Goal: Check status: Check status

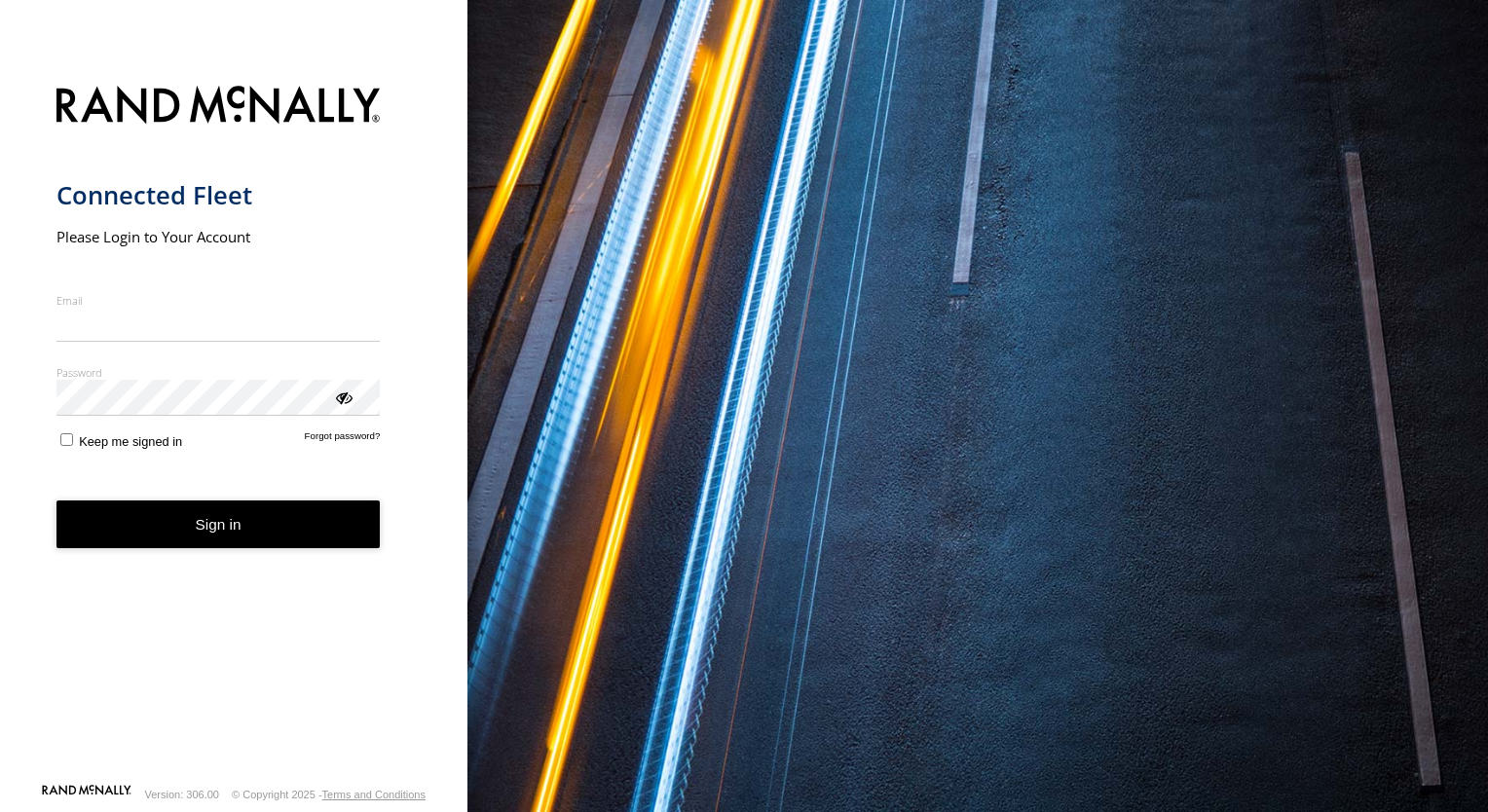
click at [229, 327] on input "Email" at bounding box center [218, 325] width 325 height 35
click at [141, 329] on input "Email" at bounding box center [218, 325] width 325 height 35
click at [144, 331] on input "Email" at bounding box center [218, 325] width 325 height 35
type input "**********"
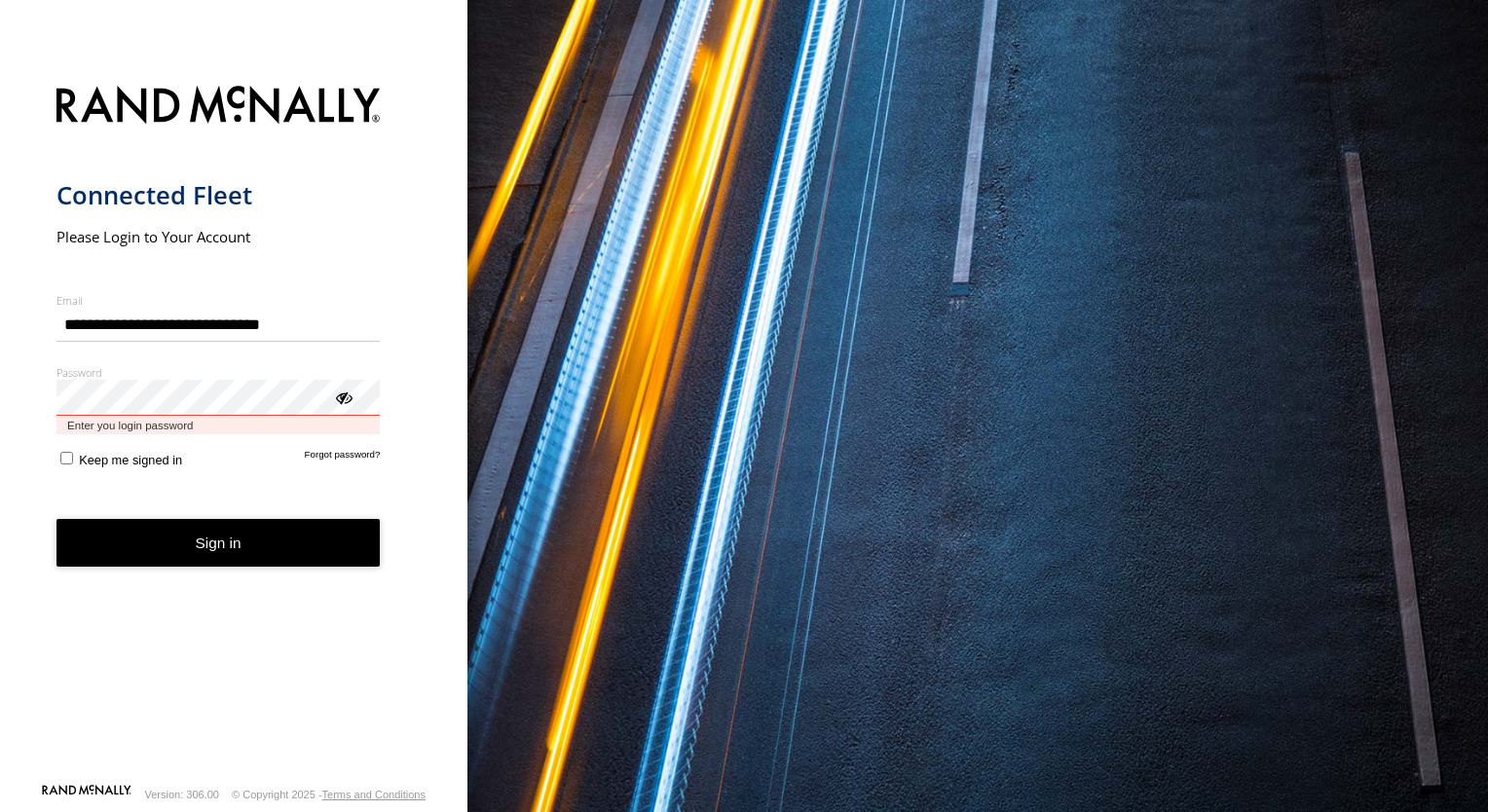
click at [57, 519] on button "Sign in" at bounding box center [218, 543] width 325 height 48
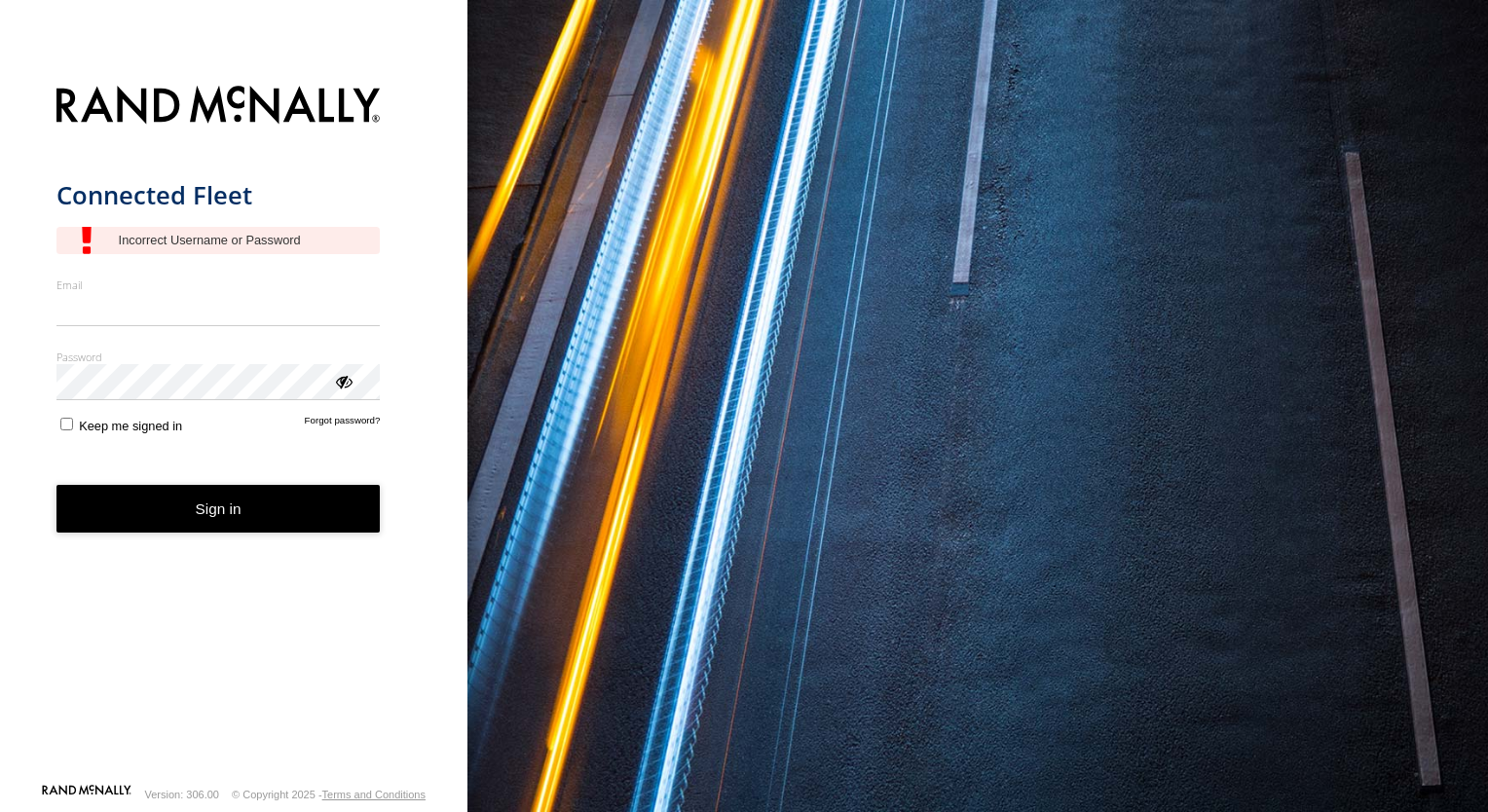
click at [163, 319] on input "Email" at bounding box center [218, 309] width 325 height 35
type input "**********"
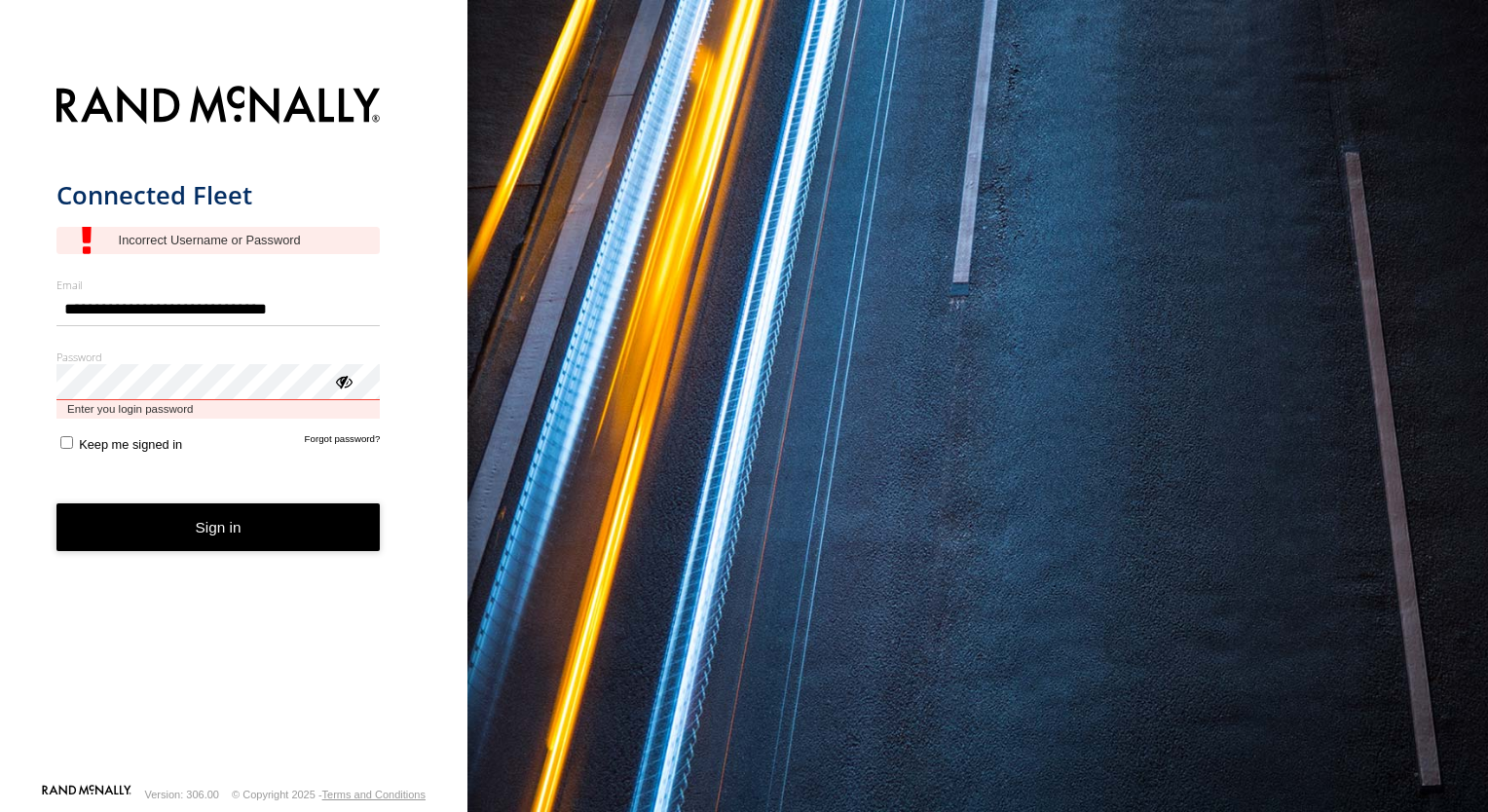
click at [57, 503] on button "Sign in" at bounding box center [218, 527] width 325 height 48
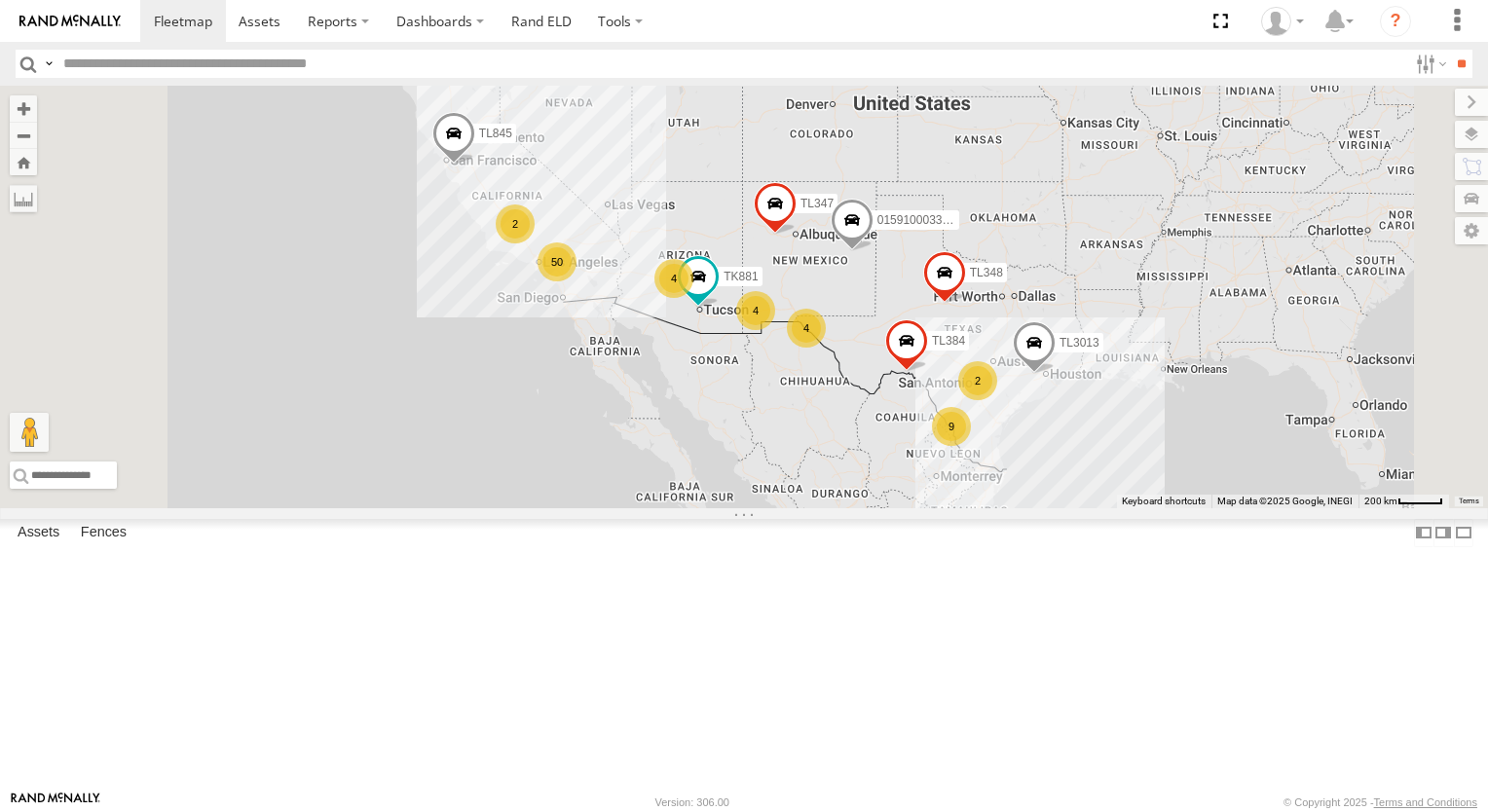
click at [971, 446] on div "9" at bounding box center [951, 426] width 39 height 39
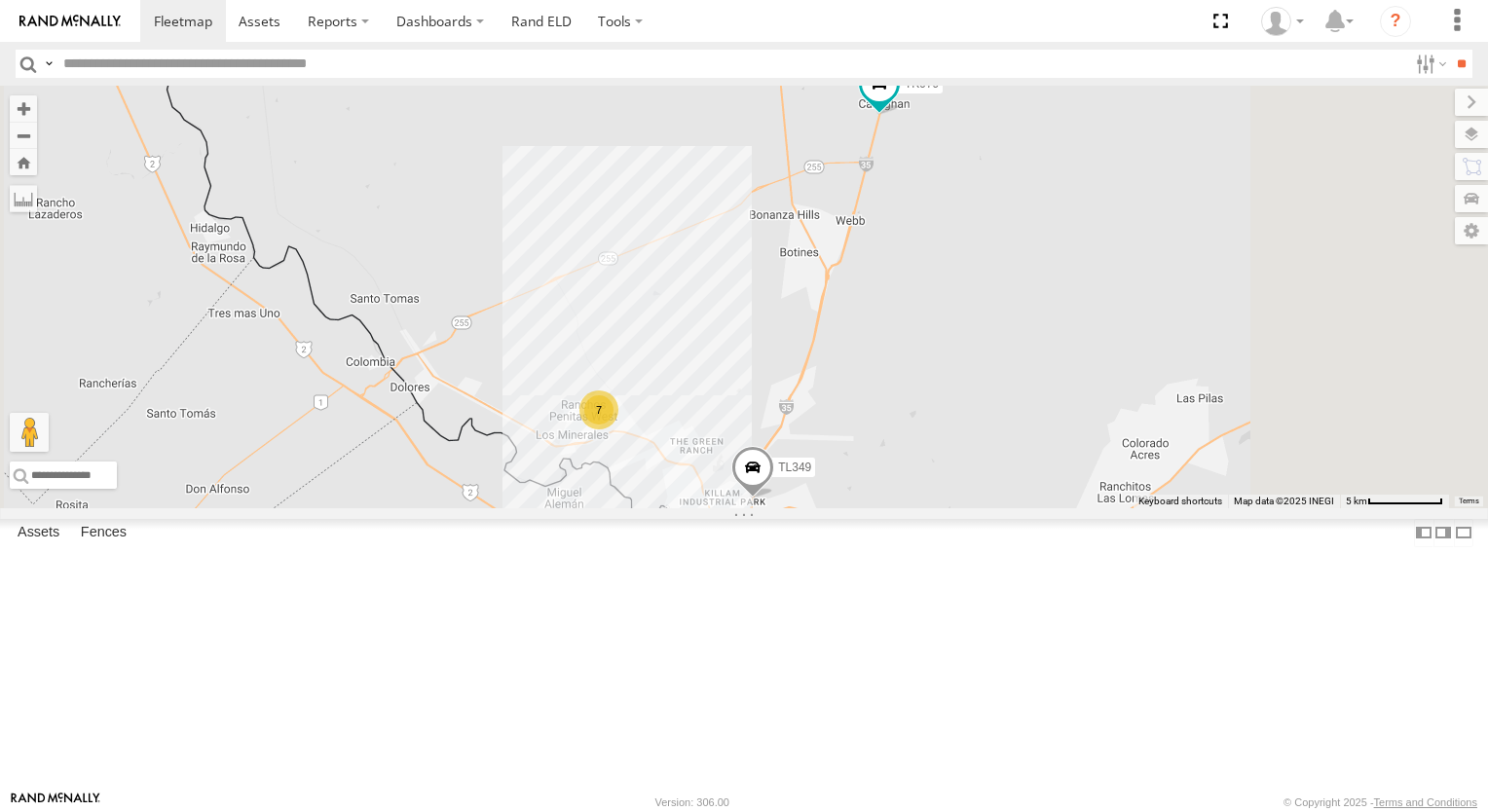
drag, startPoint x: 1197, startPoint y: 432, endPoint x: 1184, endPoint y: 453, distance: 24.7
click at [1196, 435] on div "TL348 TL384 TL845 TK881 TL347 TL3013 015910003302570 7 TK979 TL349" at bounding box center [744, 297] width 1488 height 423
drag, startPoint x: 1184, startPoint y: 453, endPoint x: 1152, endPoint y: 433, distance: 37.7
click at [1173, 464] on div "TL348 TL384 TL845 TK881 TL347 TL3013 015910003302570 7 TK979 TL349" at bounding box center [744, 297] width 1488 height 423
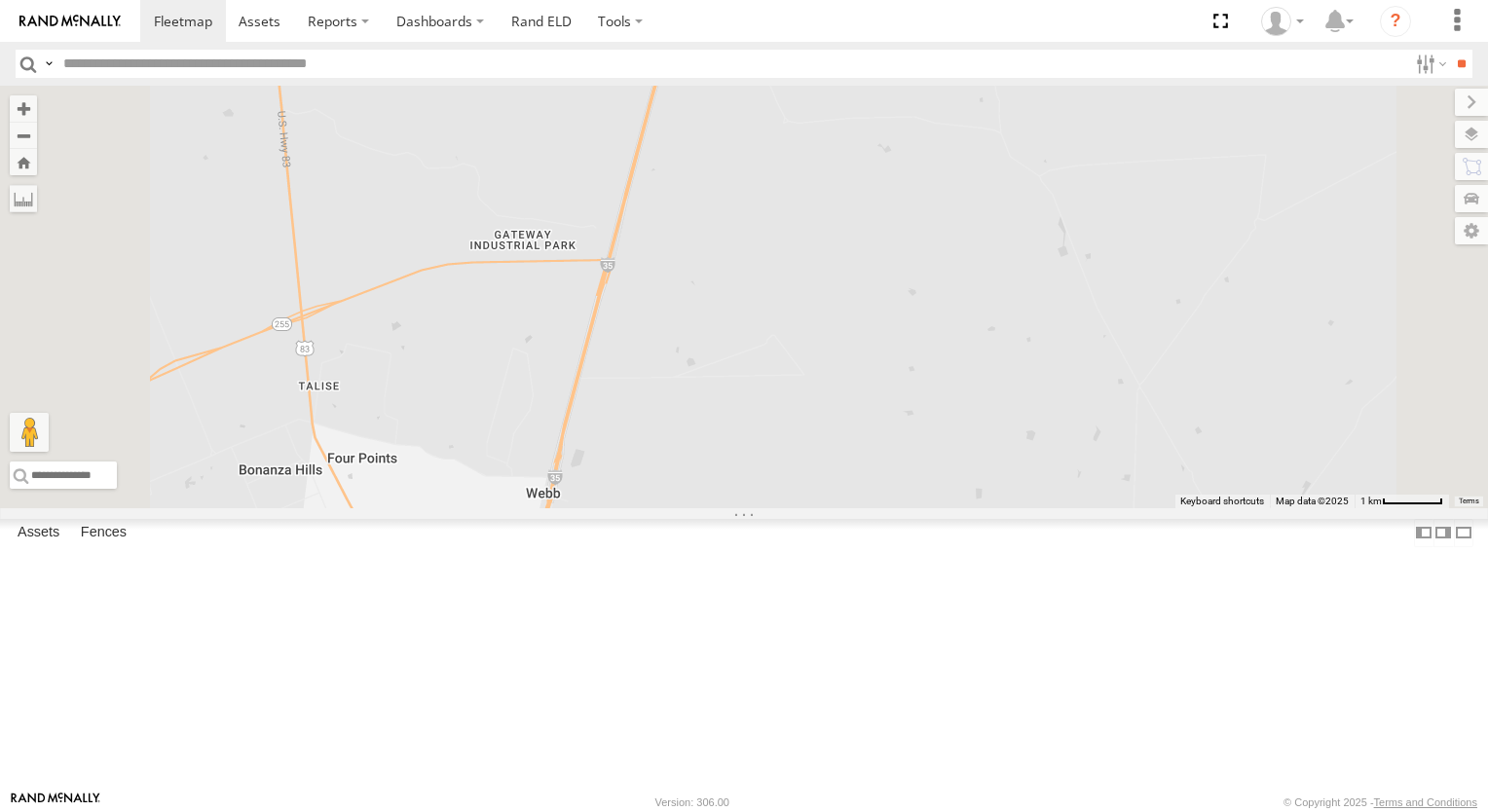
drag, startPoint x: 1079, startPoint y: 312, endPoint x: 1087, endPoint y: 383, distance: 71.4
click at [1083, 351] on div "TL348 TL384 TL845 TK881 TL347 TL3013 015910003302570 TK979 TL349" at bounding box center [744, 297] width 1488 height 423
click at [1087, 416] on div "TL348 TL384 TL845 TK881 TL347 TL3013 015910003302570 TK979 TL349" at bounding box center [744, 297] width 1488 height 423
click at [1086, 424] on div "TL348 TL384 TL845 TK881 TL347 TL3013 015910003302570 TK979 TL349" at bounding box center [744, 297] width 1488 height 423
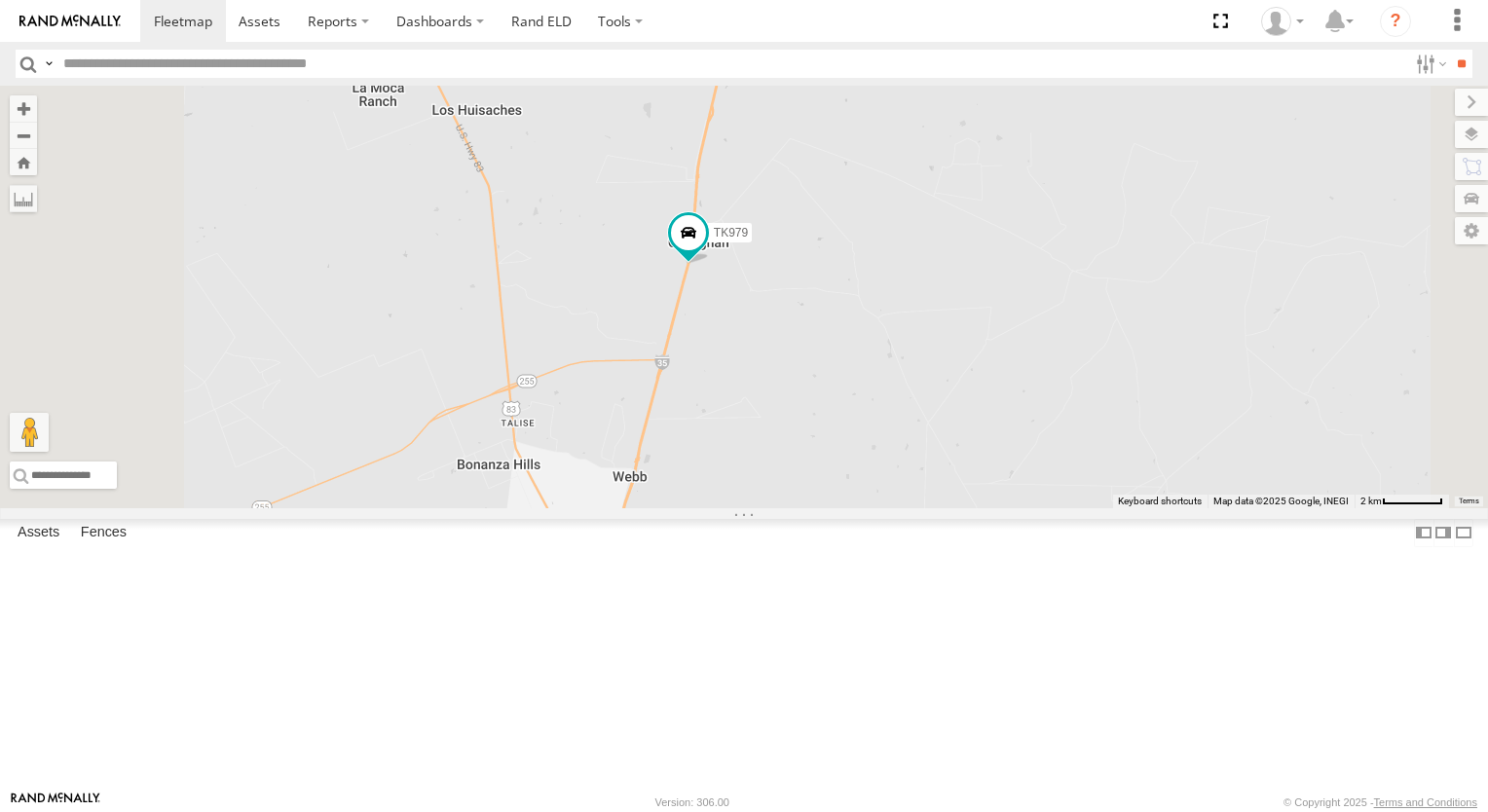
drag, startPoint x: 1063, startPoint y: 361, endPoint x: 1045, endPoint y: 427, distance: 68.4
click at [1063, 364] on div "TL348 TL384 TL845 TK881 TL347 TL3013 015910003302570 TK979 TL349" at bounding box center [744, 297] width 1488 height 423
click at [1032, 447] on div "TL348 TL384 TL845 TK881 TL347 TL3013 015910003302570 TK979 TL349" at bounding box center [744, 297] width 1488 height 423
click at [1034, 290] on div "TL348 TL384 TL845 TK881 TL347 TL3013 015910003302570 TK979 TL349" at bounding box center [744, 297] width 1488 height 423
drag, startPoint x: 1030, startPoint y: 312, endPoint x: 1005, endPoint y: 356, distance: 50.6
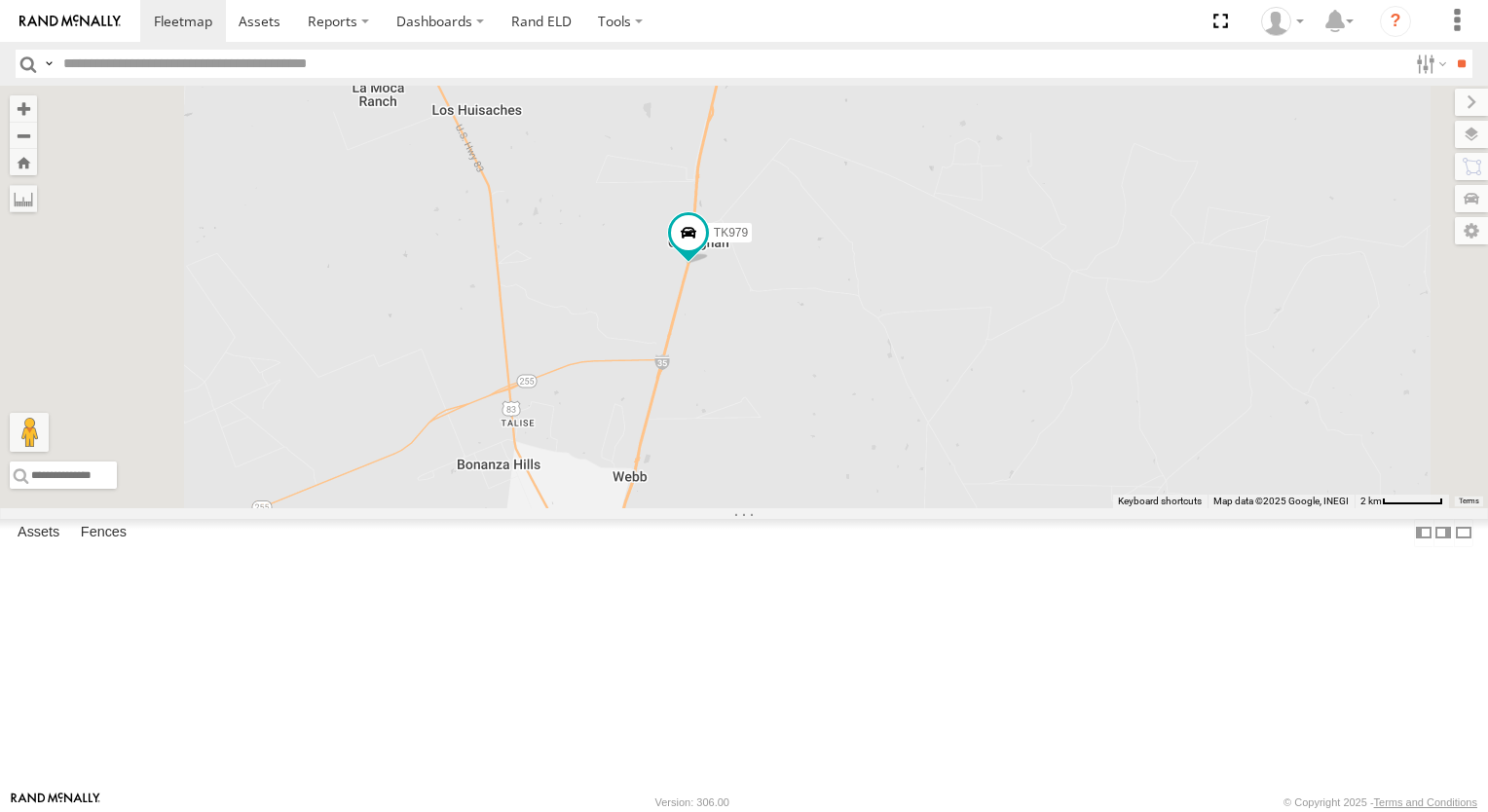
click at [1018, 336] on div "TL348 TL384 TL845 TK881 TL347 TL3013 015910003302570 TK979 TL349" at bounding box center [744, 297] width 1488 height 423
click at [1005, 356] on div "TL348 TL384 TL845 TK881 TL347 TL3013 015910003302570 TK979 TL349" at bounding box center [744, 297] width 1488 height 423
drag, startPoint x: 974, startPoint y: 306, endPoint x: 964, endPoint y: 323, distance: 19.7
click at [965, 322] on div "TL348 TL384 TL845 TK881 TL347 TL3013 015910003302570 TK979 TL349" at bounding box center [744, 297] width 1488 height 423
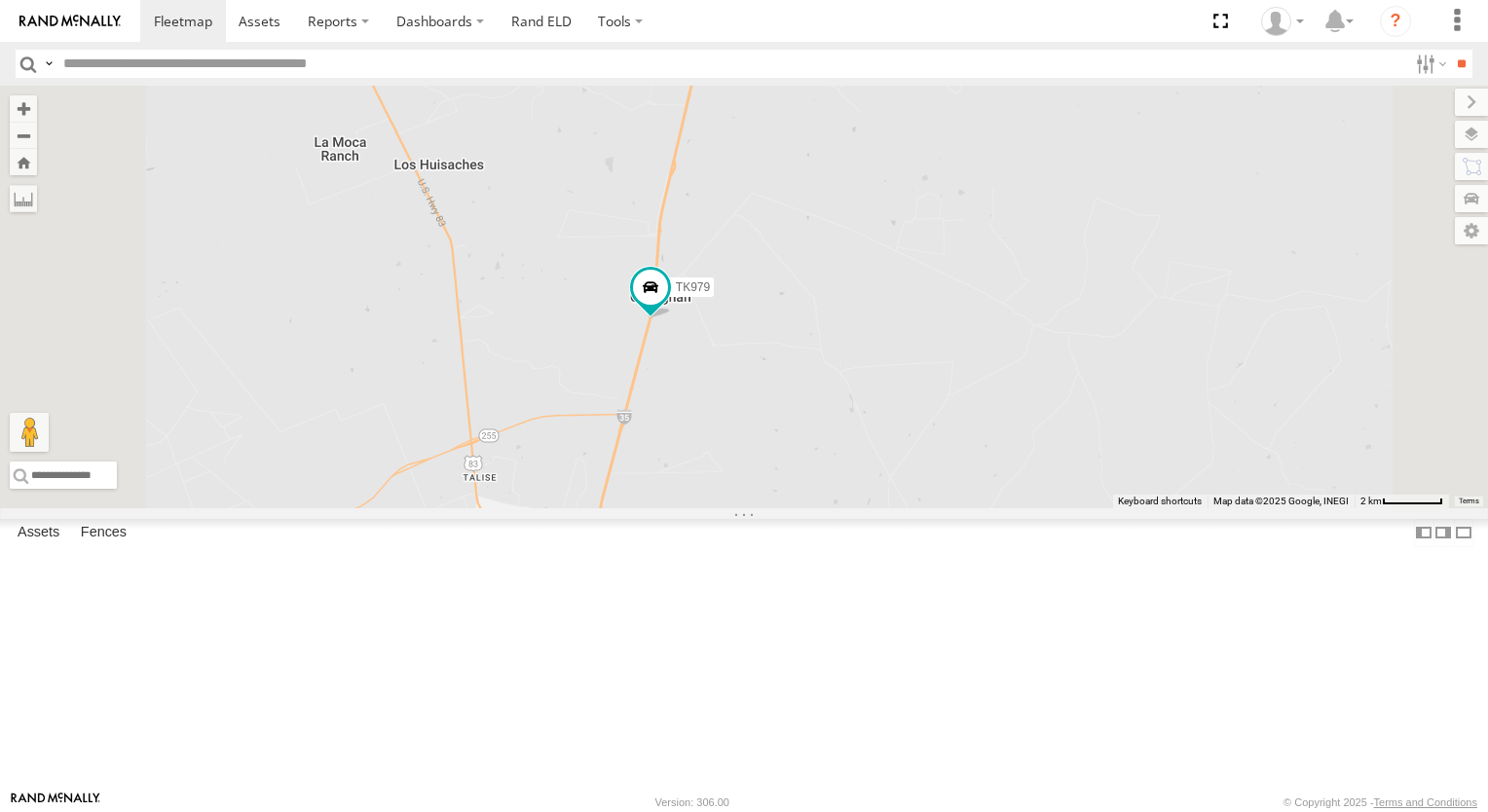
click at [959, 335] on div "TL348 TL384 TL845 TK881 TL347 TL3013 015910003302570 TK979 TL349" at bounding box center [744, 297] width 1488 height 423
click at [958, 336] on div "TL348 TL384 TL845 TK881 TL347 TL3013 015910003302570 TK979 TL349" at bounding box center [744, 297] width 1488 height 423
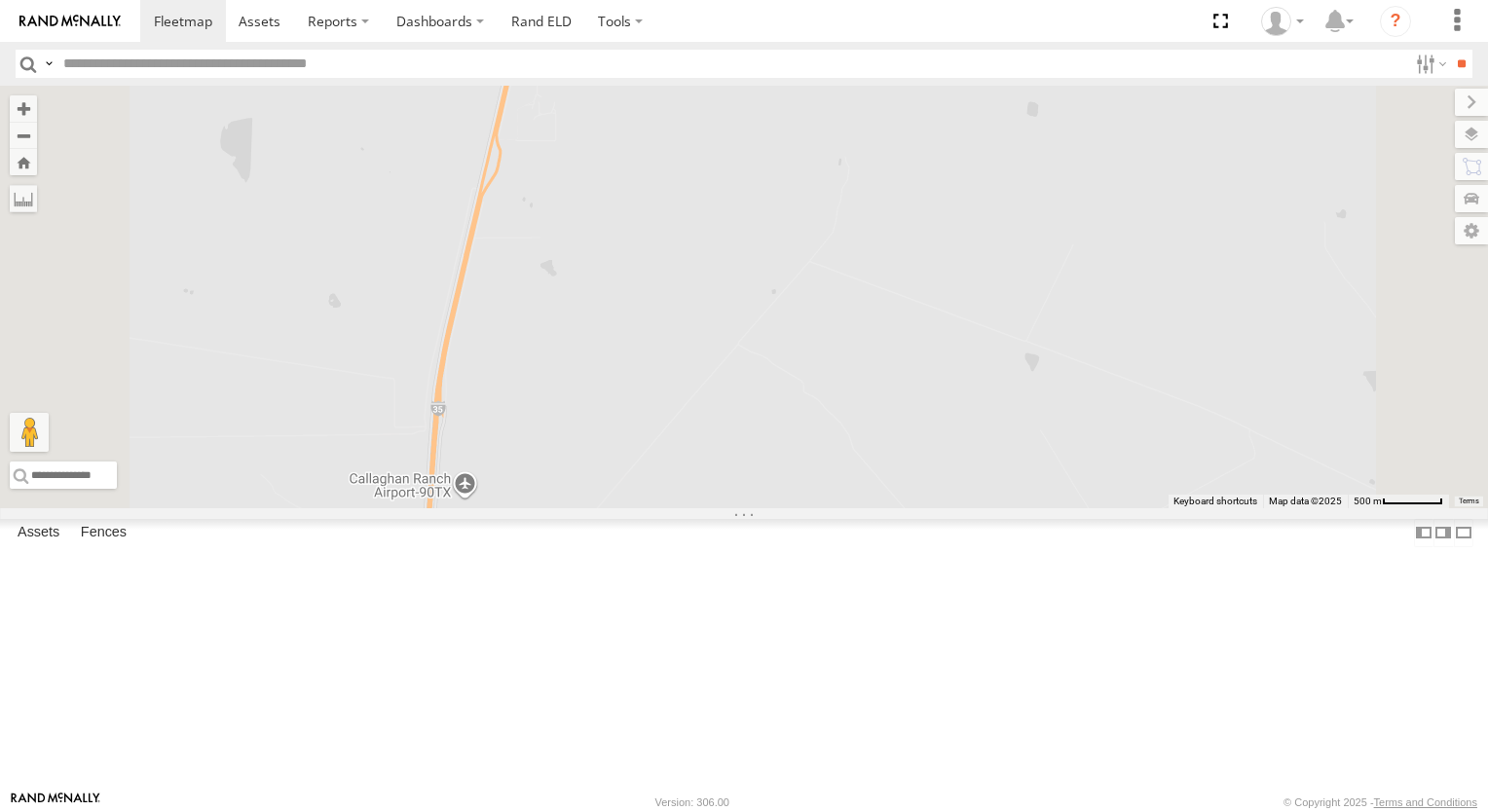
click at [970, 508] on div "TL348 TL384 TL845 TK881 TL347 TL3013 015910003302570 TK979 TL349" at bounding box center [744, 297] width 1488 height 423
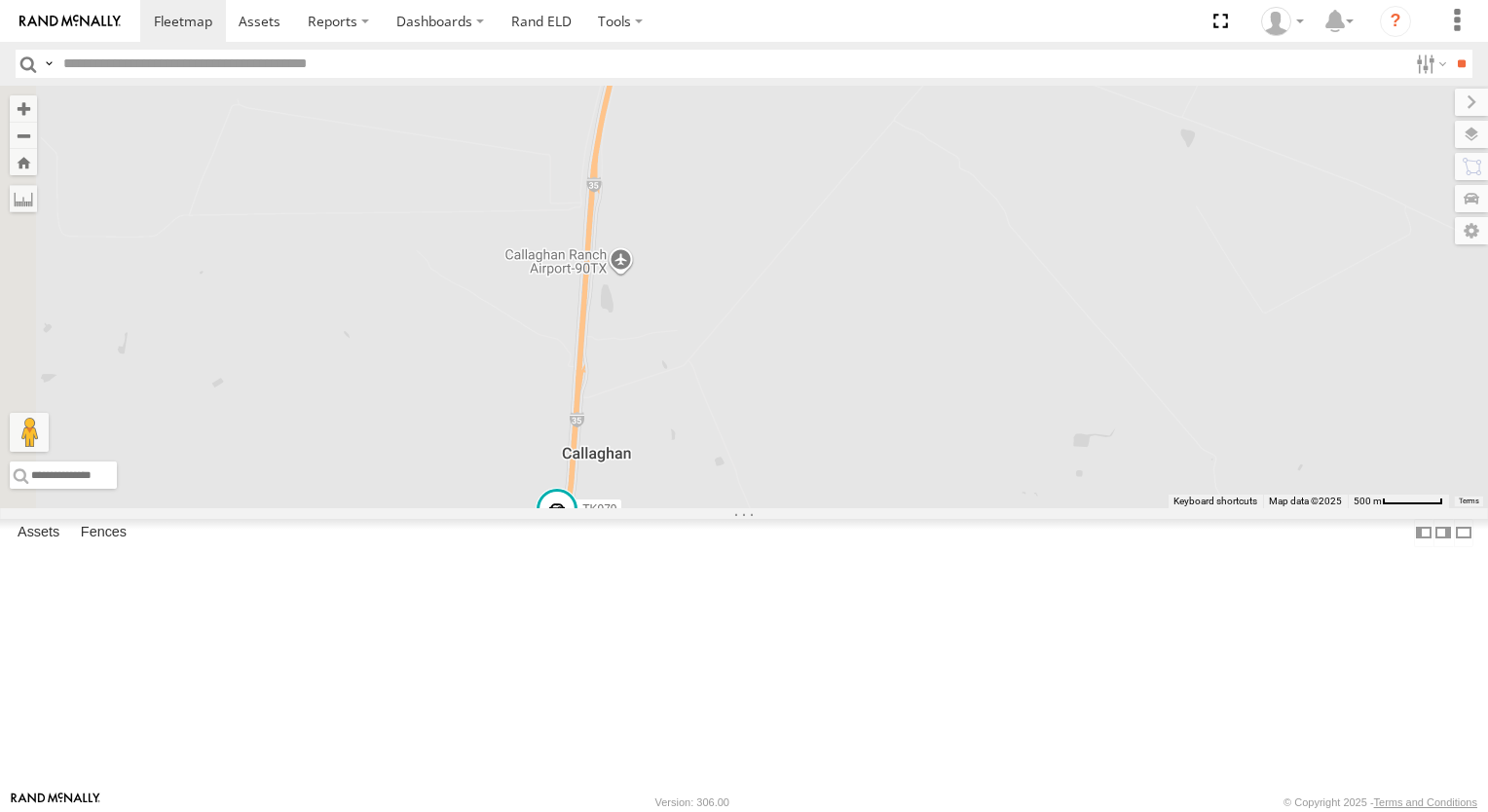
drag, startPoint x: 1086, startPoint y: 403, endPoint x: 1122, endPoint y: 349, distance: 64.9
click at [1122, 350] on div "TL348 TL384 TL845 TK881 TL347 TL3013 015910003302570 TK979 TL349" at bounding box center [744, 297] width 1488 height 423
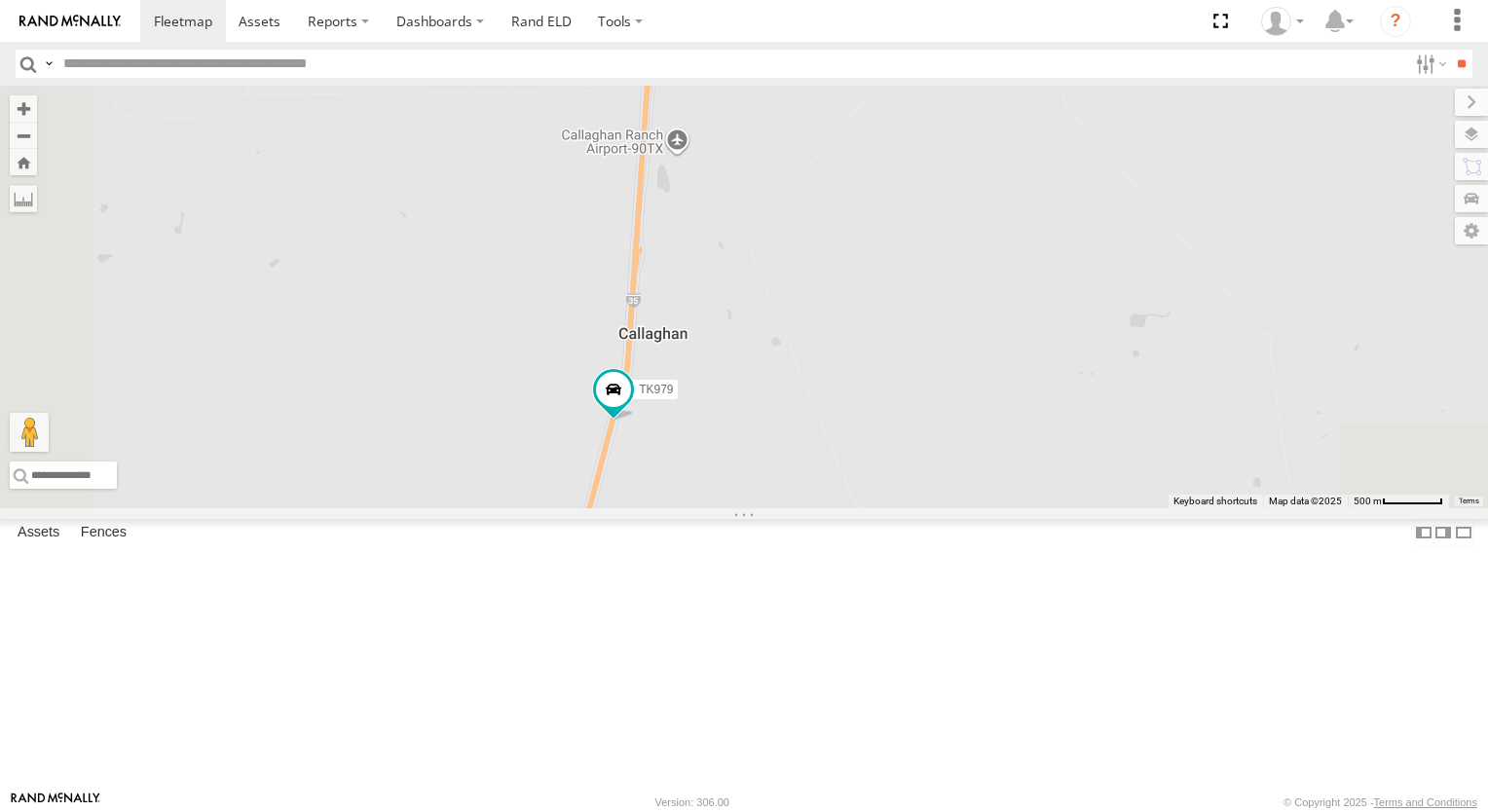
drag, startPoint x: 1017, startPoint y: 488, endPoint x: 1055, endPoint y: 376, distance: 118.3
click at [1052, 396] on div "TL348 TL384 TL845 TK881 TL347 TL3013 015910003302570 TK979 TL349" at bounding box center [744, 297] width 1488 height 423
click at [1055, 376] on div "TL348 TL384 TL845 TK881 TL347 TL3013 015910003302570 TK979 TL349" at bounding box center [744, 297] width 1488 height 423
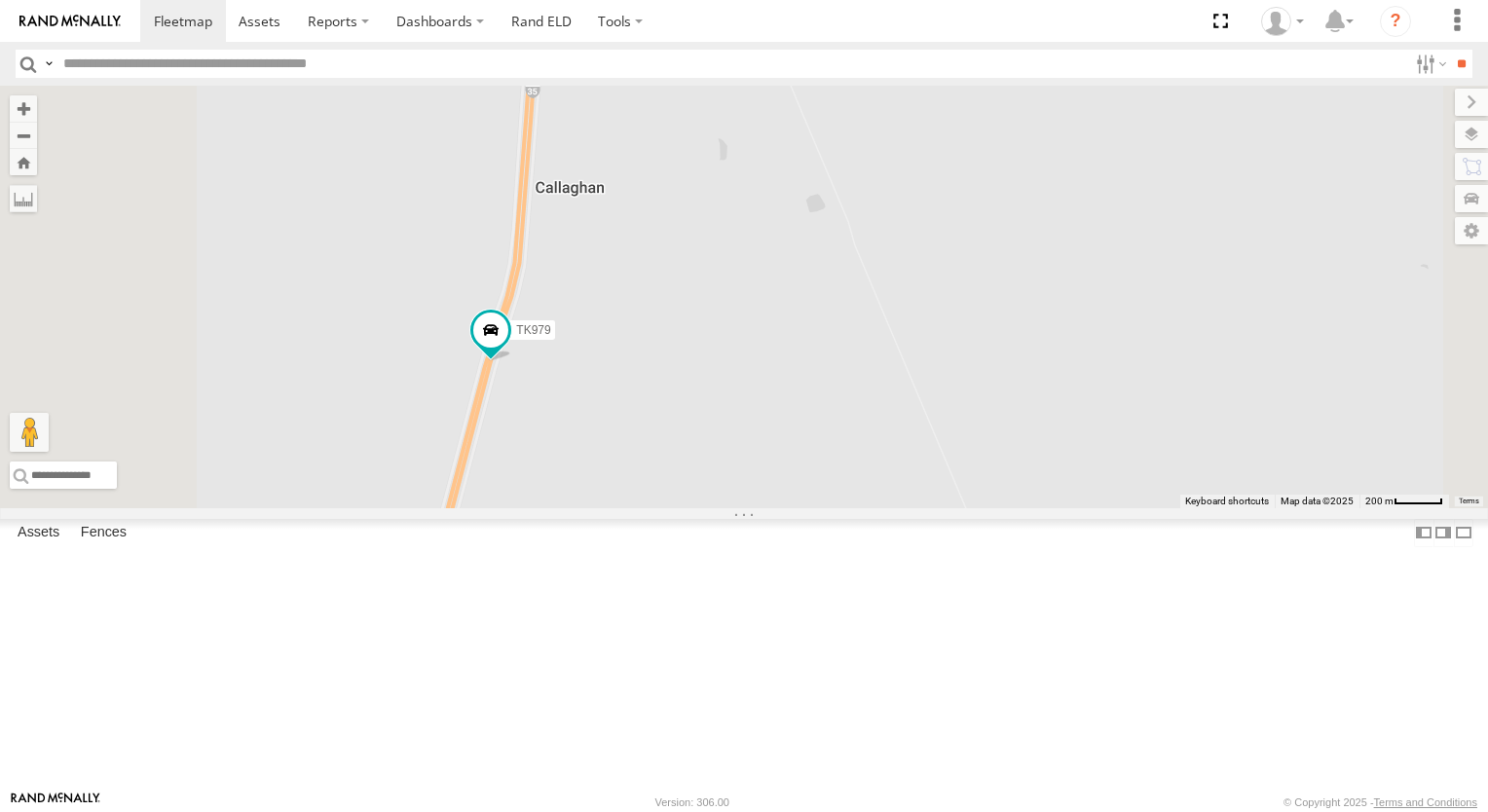
drag, startPoint x: 908, startPoint y: 533, endPoint x: 985, endPoint y: 498, distance: 84.6
click at [945, 508] on div "TL348 TL384 TL845 TK881 TL347 TL3013 015910003302570 TK979 TL349" at bounding box center [744, 297] width 1488 height 423
click at [1025, 481] on div "TL348 TL384 TL845 TK881 TL347 TL3013 015910003302570 TK979 TL349" at bounding box center [744, 297] width 1488 height 423
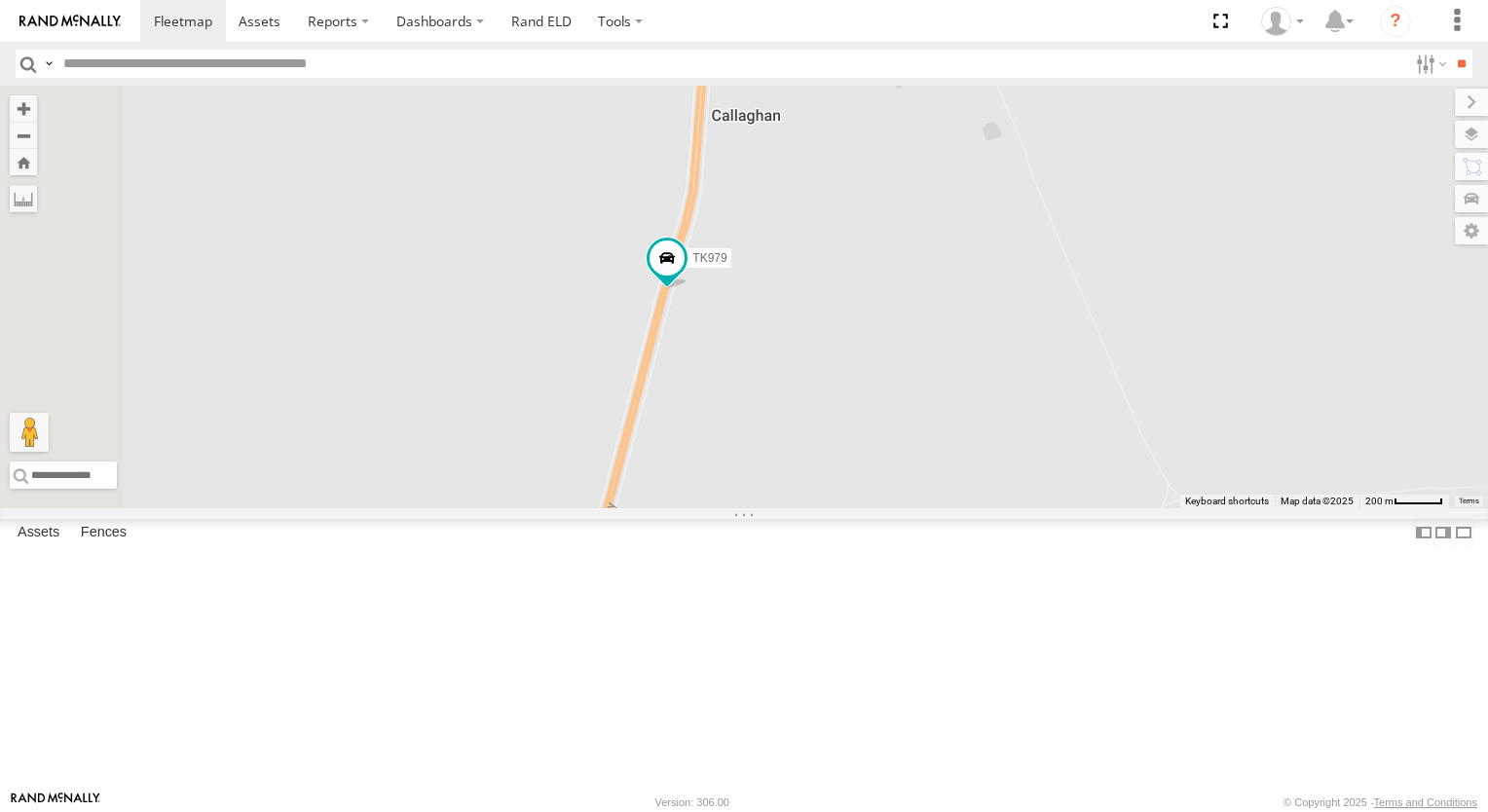
click at [1034, 478] on div "TL348 TL384 TL845 TK881 TL347 TL3013 015910003302570 TK979 TL349" at bounding box center [744, 297] width 1488 height 423
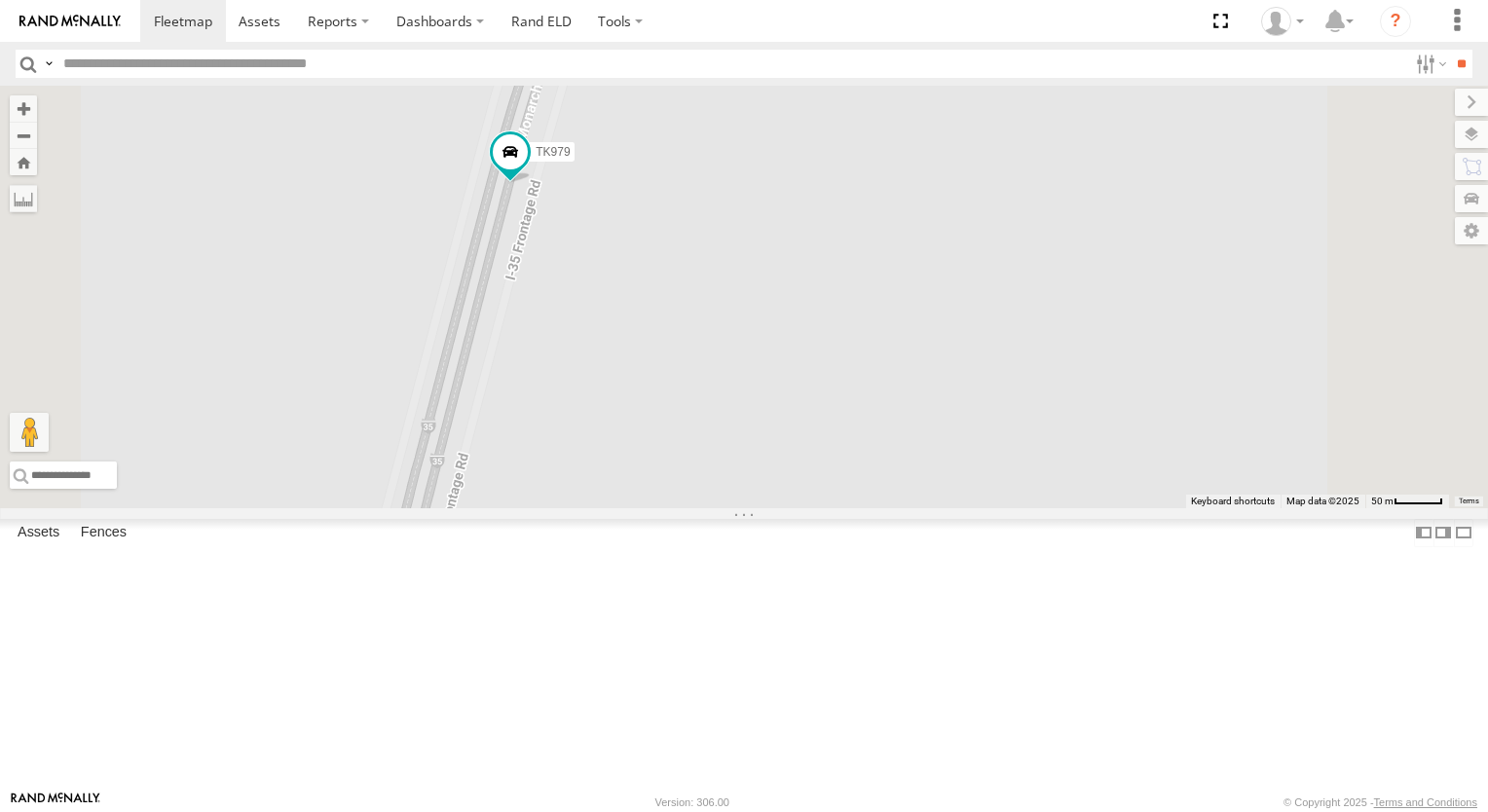
drag, startPoint x: 999, startPoint y: 319, endPoint x: 1035, endPoint y: 534, distance: 218.0
click at [1035, 508] on div "TL348 TL384 TL845 TK881 TL347 TL3013 015910003302570 TK979 TL349" at bounding box center [744, 297] width 1488 height 423
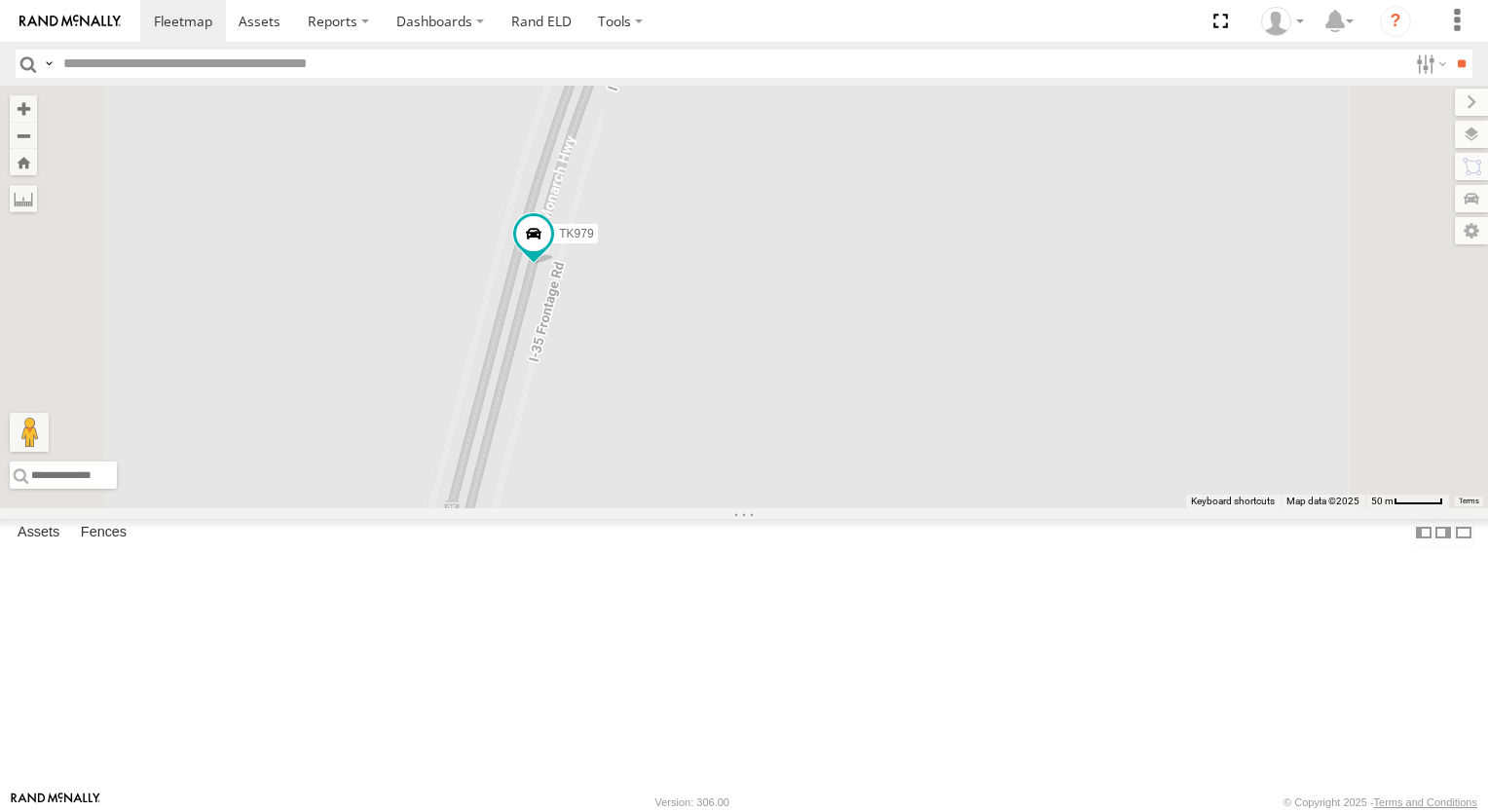
drag, startPoint x: 960, startPoint y: 298, endPoint x: 1054, endPoint y: 380, distance: 124.7
click at [1035, 372] on div "TL348 TL384 TL845 TK881 TL347 TL3013 015910003302570 TK979 TL349" at bounding box center [744, 297] width 1488 height 423
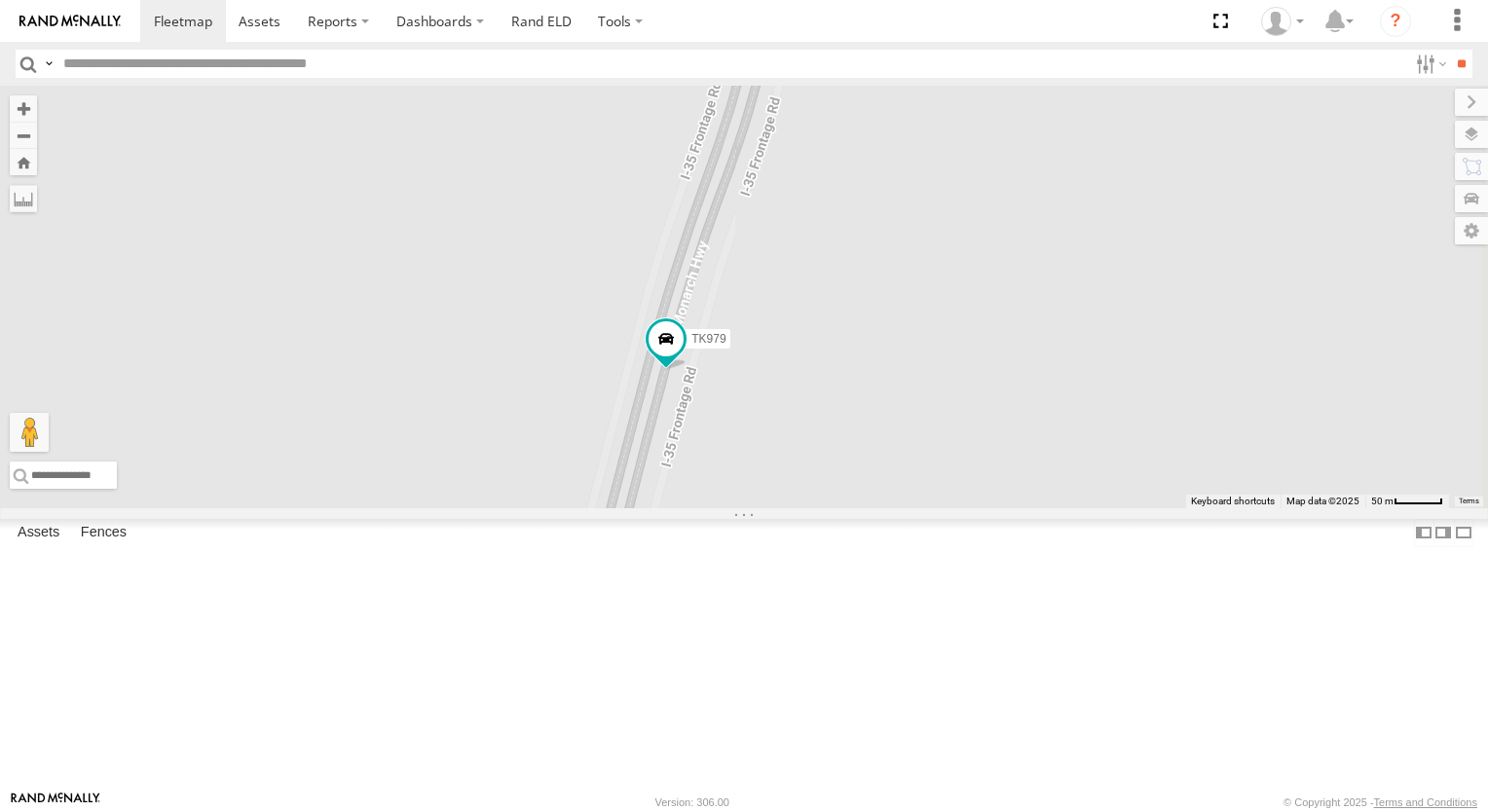
click at [1054, 380] on div "TL348 TL384 TL845 TK881 TL347 TL3013 015910003302570 TK979 TL349" at bounding box center [744, 297] width 1488 height 423
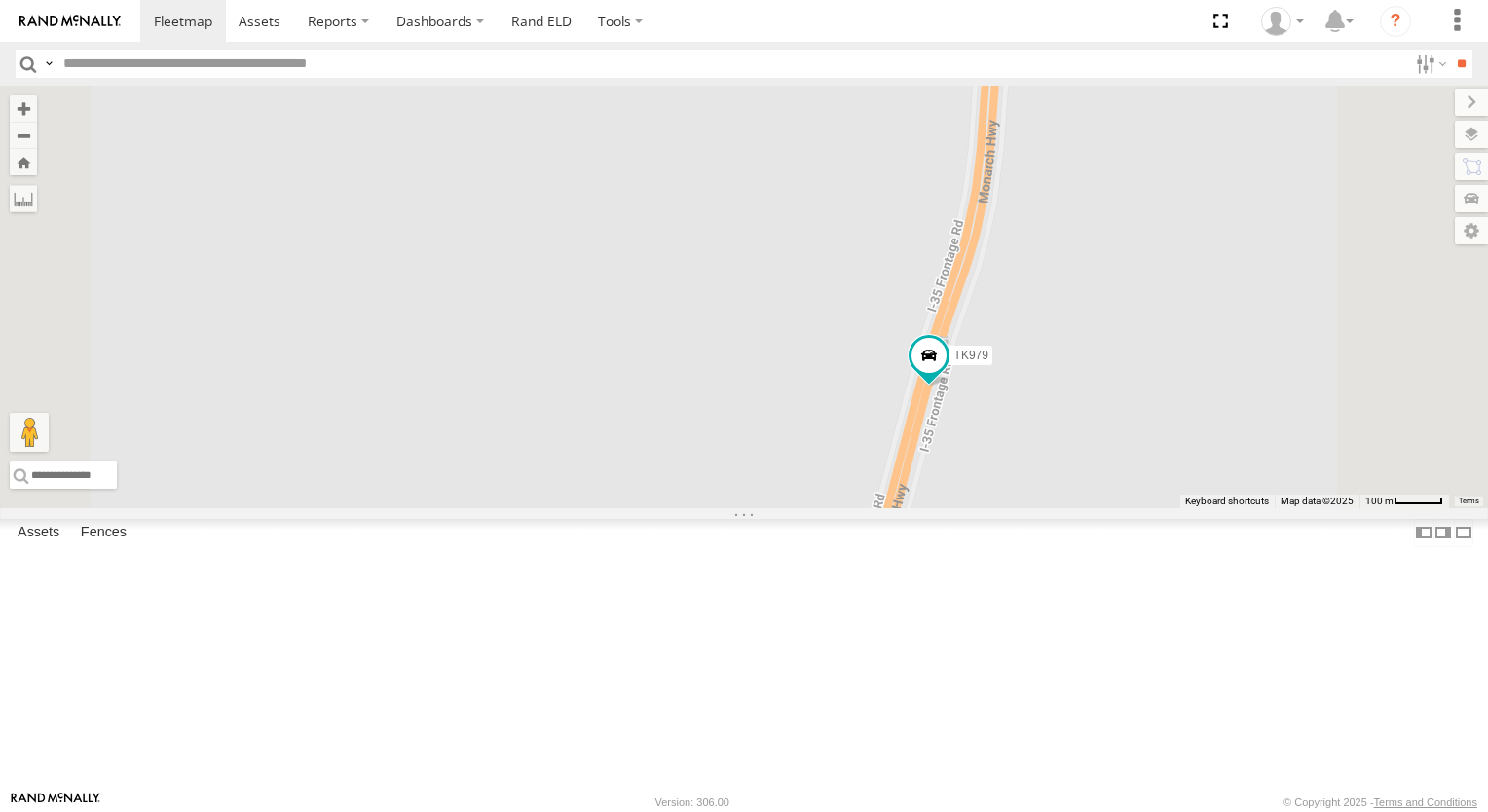
drag, startPoint x: 966, startPoint y: 312, endPoint x: 880, endPoint y: 301, distance: 86.7
click at [895, 305] on div "TL348 TL384 TL845 TK881 TL347 TL3013 015910003302570 TK979 TL349" at bounding box center [744, 297] width 1488 height 423
click at [821, 272] on div "TL348 TL384 TL845 TK881 TL347 TL3013 015910003302570 TK979 TL349" at bounding box center [744, 297] width 1488 height 423
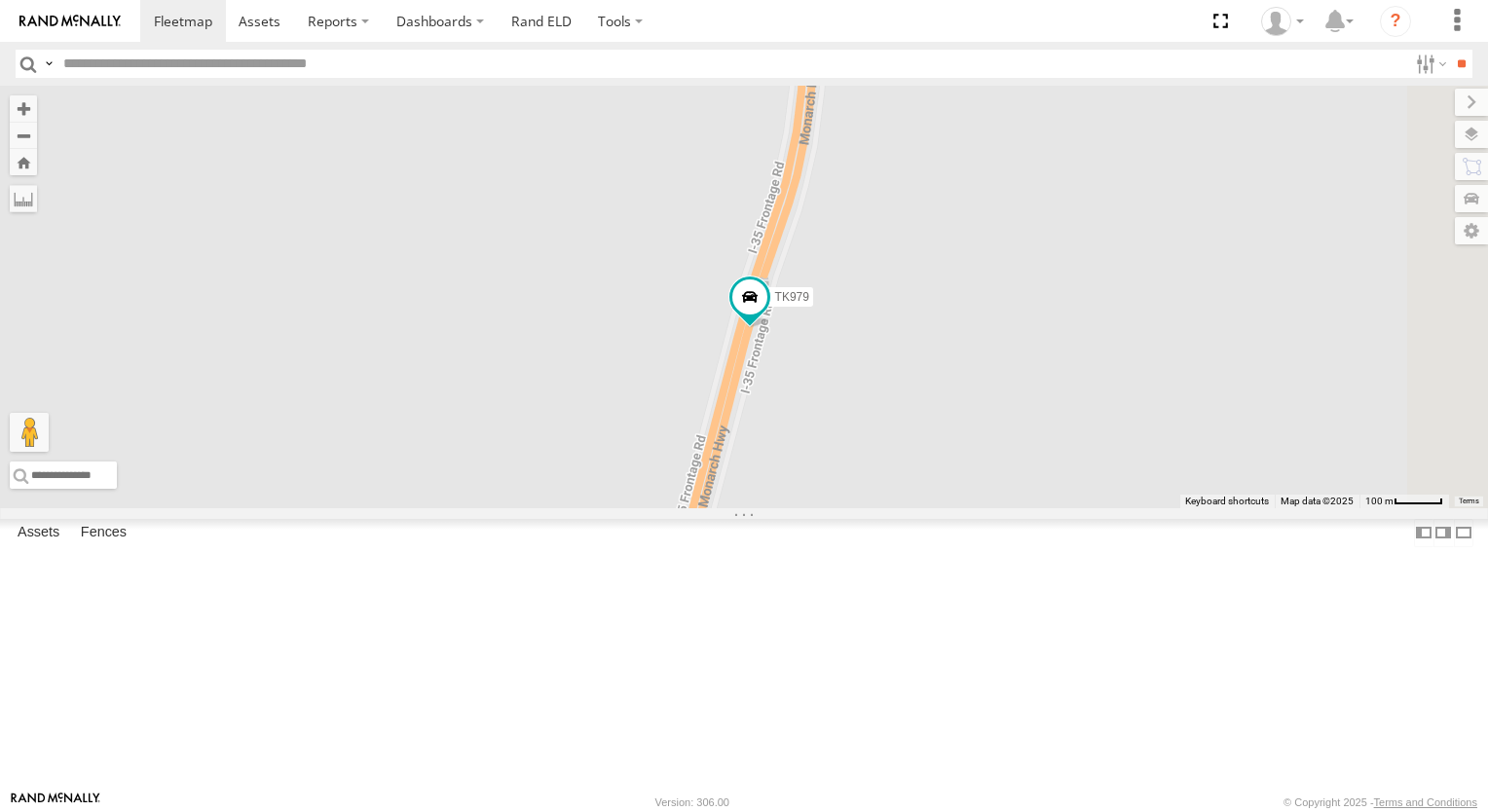
drag, startPoint x: 801, startPoint y: 243, endPoint x: 795, endPoint y: 231, distance: 13.4
click at [795, 233] on div "TL348 TL384 TL845 TK881 TL347 TL3013 015910003302570 TK979 TL349" at bounding box center [744, 297] width 1488 height 423
click at [794, 231] on div "TL348 TL384 TL845 TK881 TL347 TL3013 015910003302570 TK979 TL349" at bounding box center [744, 297] width 1488 height 423
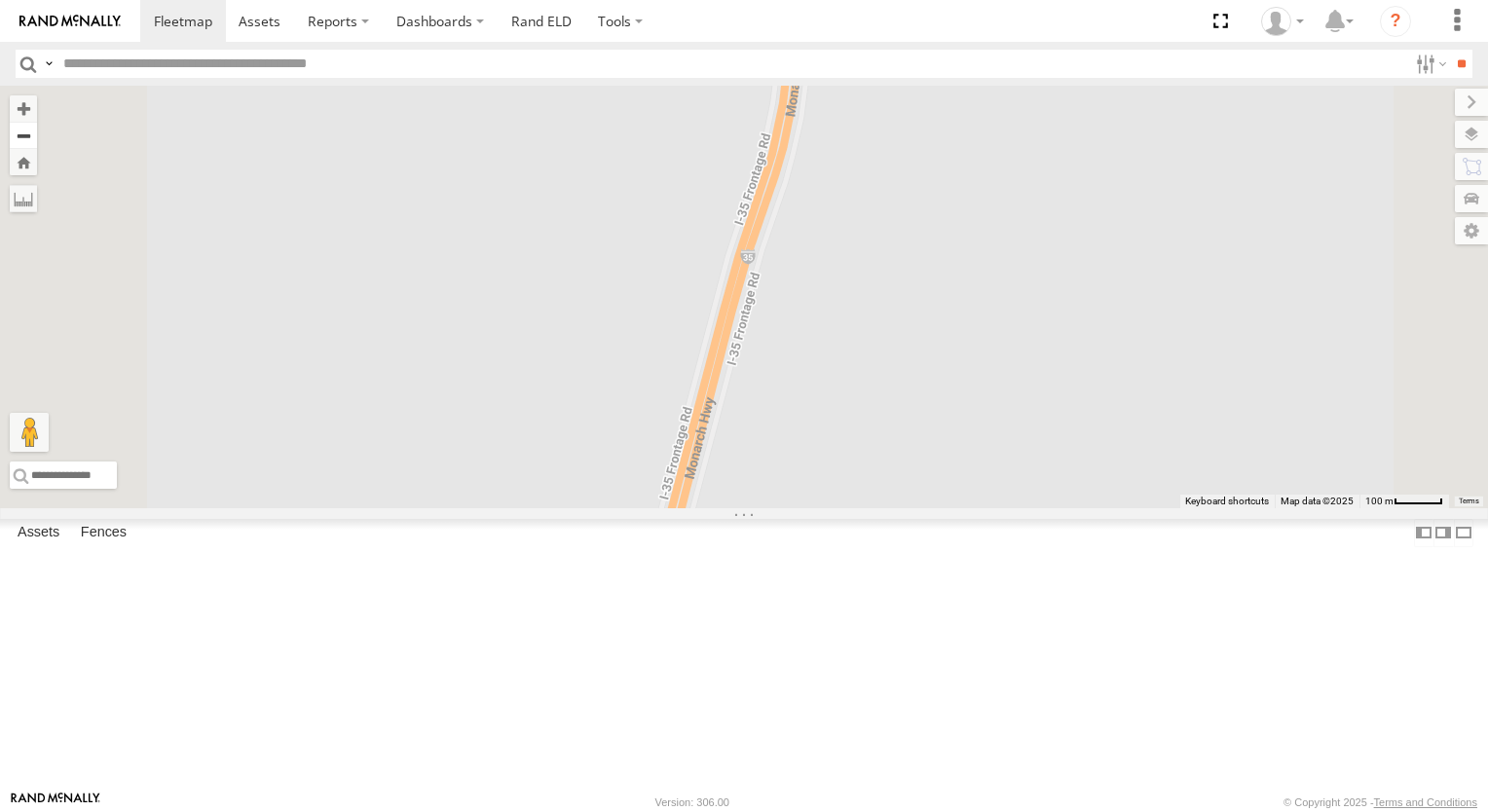
click at [37, 132] on button "Zoom out" at bounding box center [23, 135] width 27 height 27
click at [37, 138] on button "Zoom out" at bounding box center [23, 135] width 27 height 27
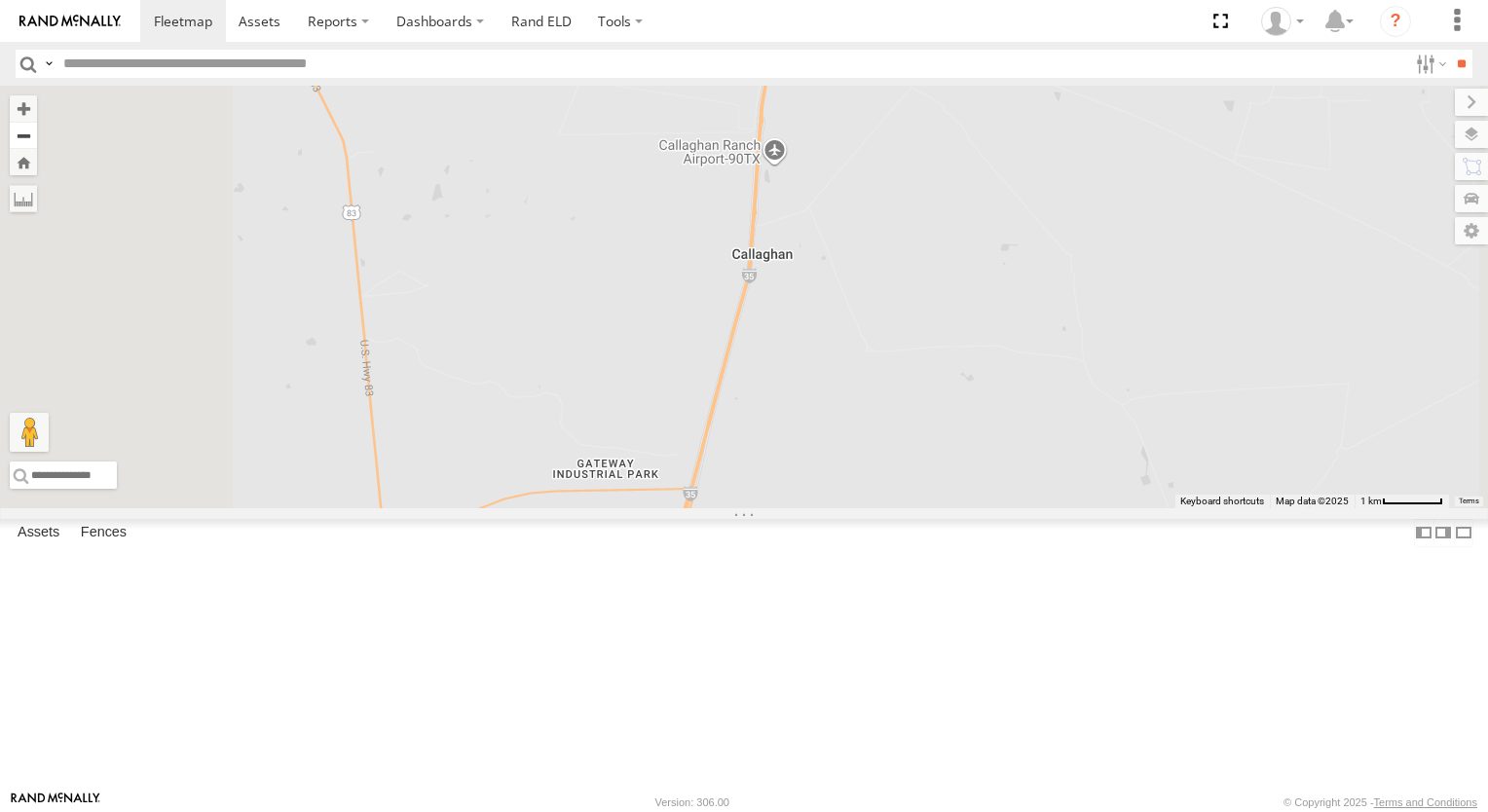
click at [37, 138] on button "Zoom out" at bounding box center [23, 135] width 27 height 27
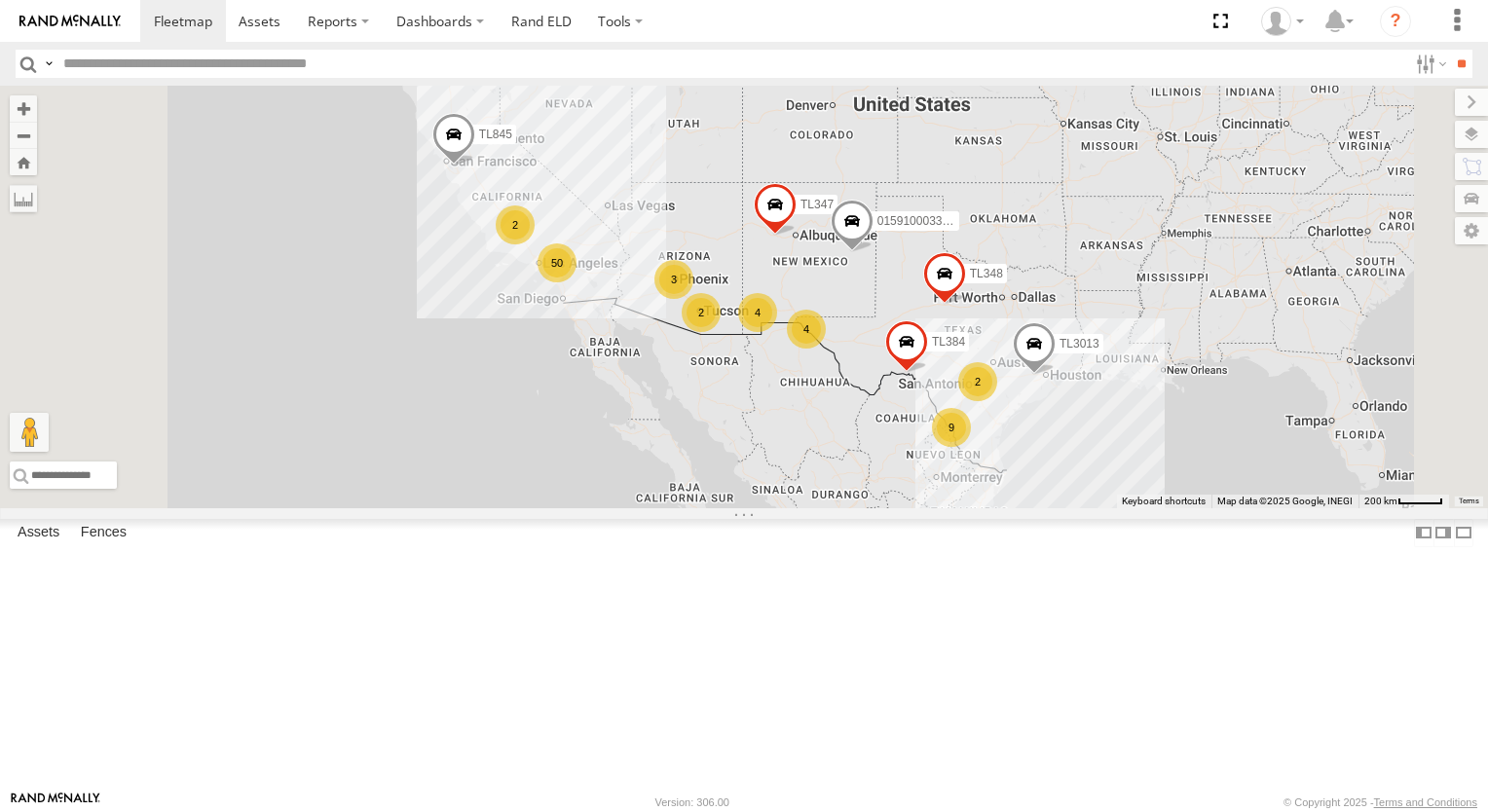
click at [0, 0] on div "Video" at bounding box center [0, 0] width 0 height 0
